Goal: Task Accomplishment & Management: Manage account settings

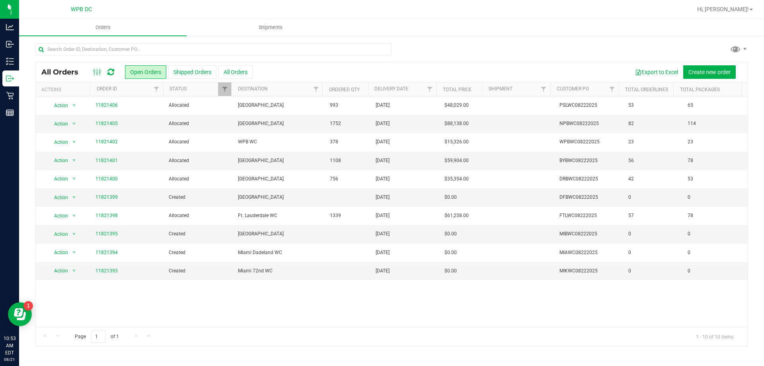
click at [113, 72] on icon at bounding box center [110, 72] width 7 height 8
click at [110, 232] on link "11821395" at bounding box center [107, 234] width 22 height 8
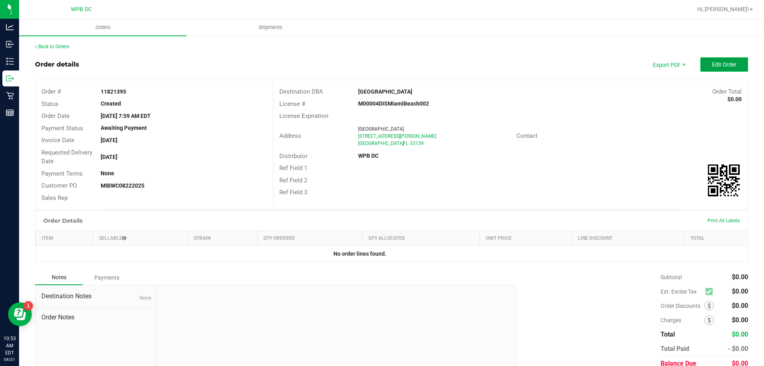
click at [732, 64] on button "Edit Order" at bounding box center [725, 64] width 48 height 14
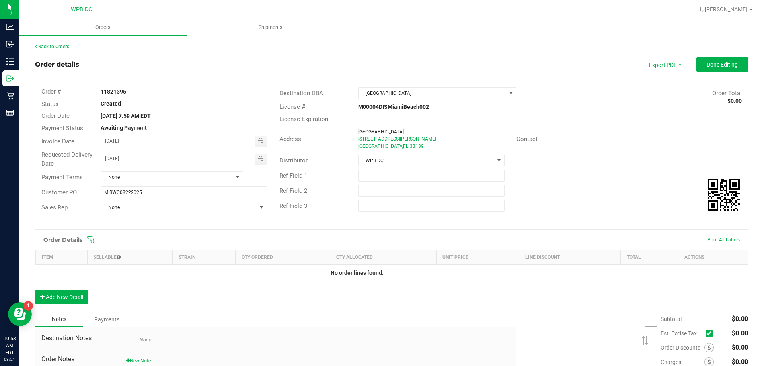
click at [91, 242] on icon at bounding box center [91, 240] width 8 height 8
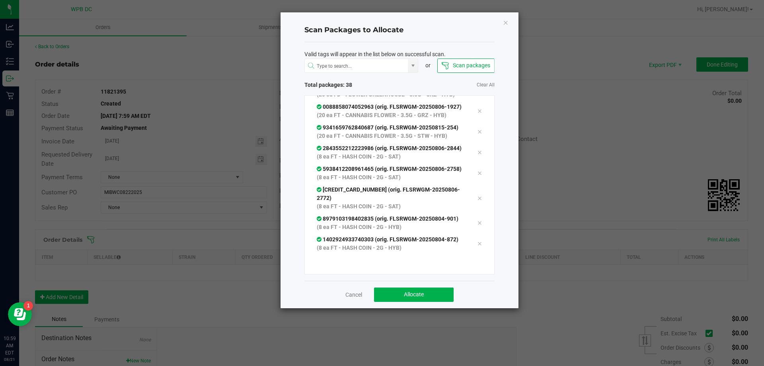
scroll to position [812, 0]
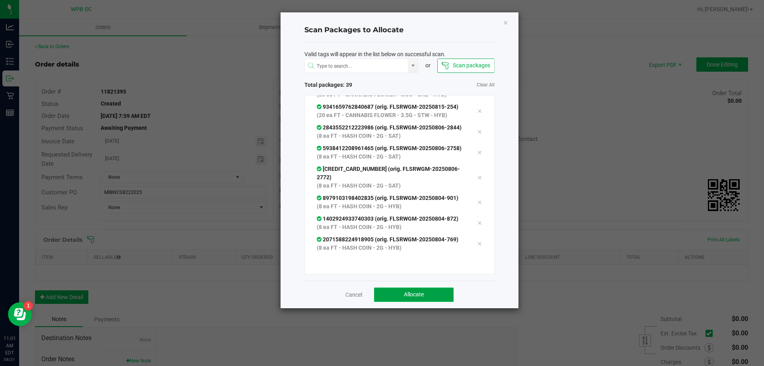
click at [412, 297] on span "Allocate" at bounding box center [414, 294] width 20 height 6
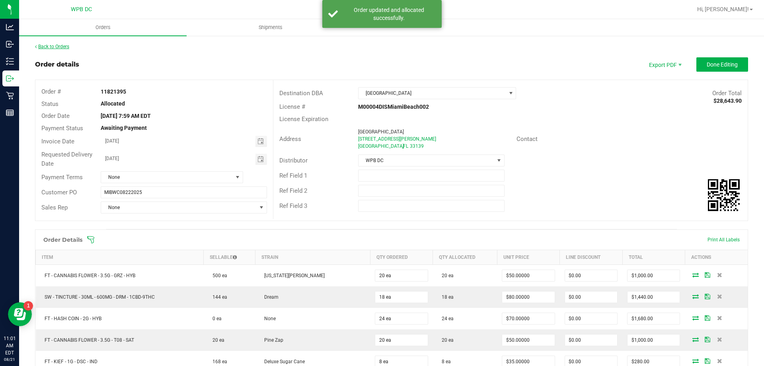
click at [67, 47] on link "Back to Orders" at bounding box center [52, 47] width 34 height 6
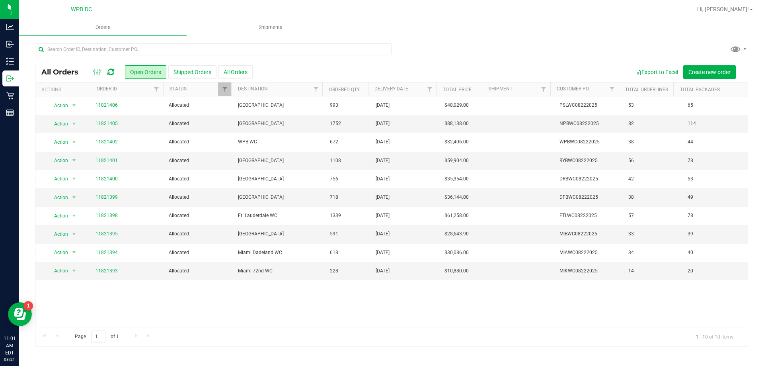
click at [109, 71] on icon at bounding box center [110, 72] width 7 height 8
click at [275, 28] on span "Shipments" at bounding box center [270, 27] width 45 height 7
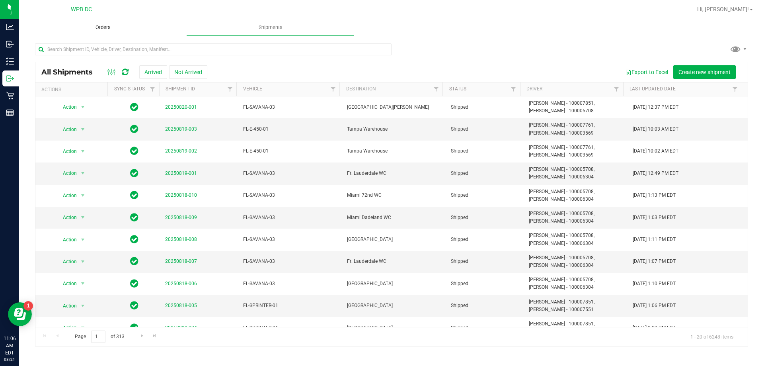
click at [104, 26] on span "Orders" at bounding box center [103, 27] width 37 height 7
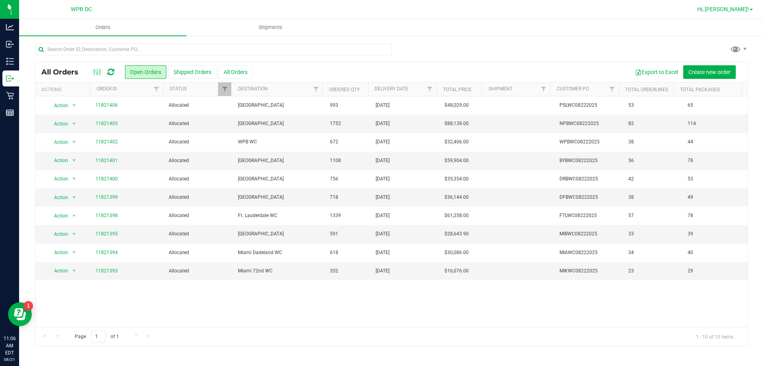
click at [735, 11] on span "Hi, [PERSON_NAME]!" at bounding box center [723, 9] width 52 height 6
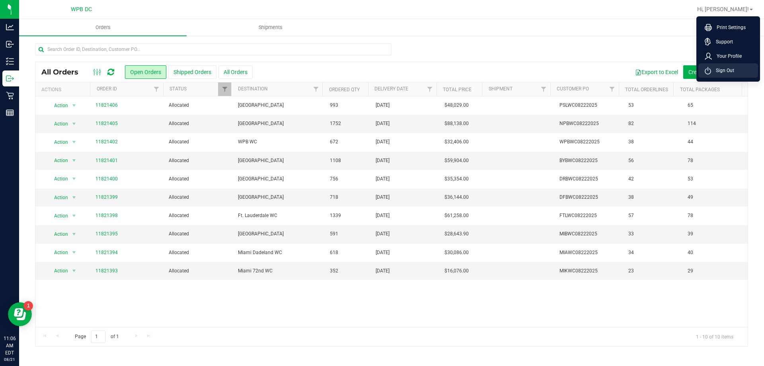
click at [727, 66] on li "Sign Out" at bounding box center [729, 70] width 60 height 14
